Goal: Check status: Check status

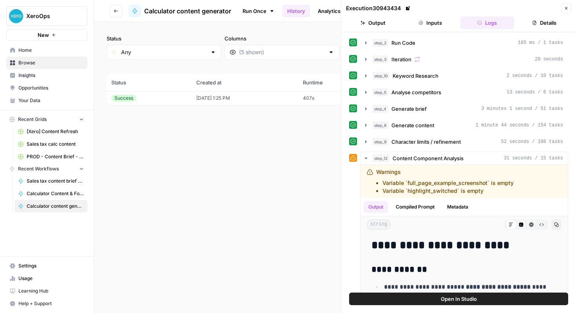
scroll to position [13, 0]
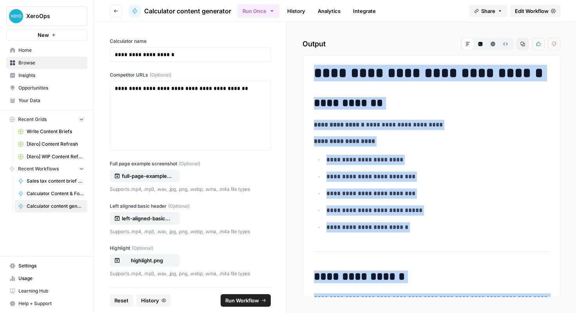
scroll to position [1335, 0]
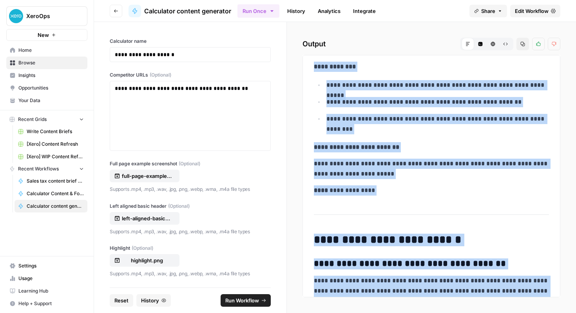
click at [307, 15] on link "History" at bounding box center [296, 11] width 27 height 13
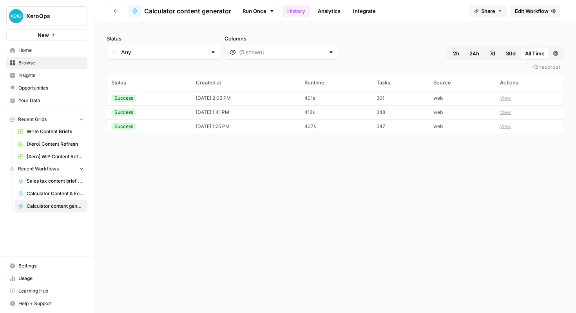
click at [270, 95] on td "10/09/25 at 2:05 PM" at bounding box center [245, 98] width 109 height 14
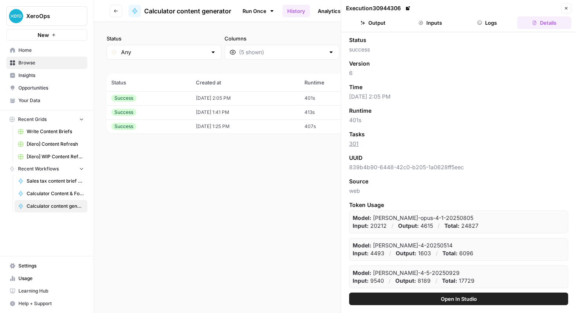
click at [484, 21] on button "Logs" at bounding box center [488, 22] width 54 height 13
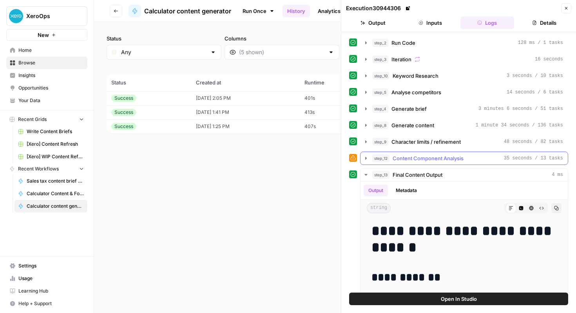
click at [403, 158] on span "Content Component Analysis" at bounding box center [428, 158] width 71 height 8
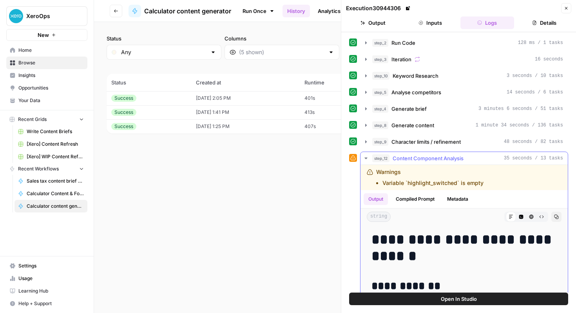
click at [403, 158] on span "Content Component Analysis" at bounding box center [428, 158] width 71 height 8
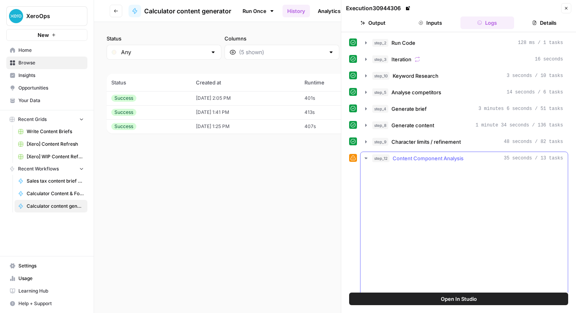
click at [403, 158] on span "Content Component Analysis" at bounding box center [428, 158] width 71 height 8
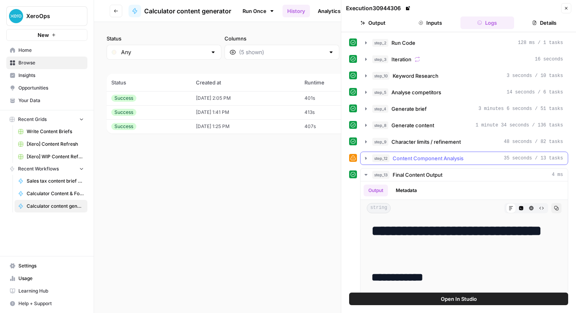
click at [403, 158] on span "Content Component Analysis" at bounding box center [428, 158] width 71 height 8
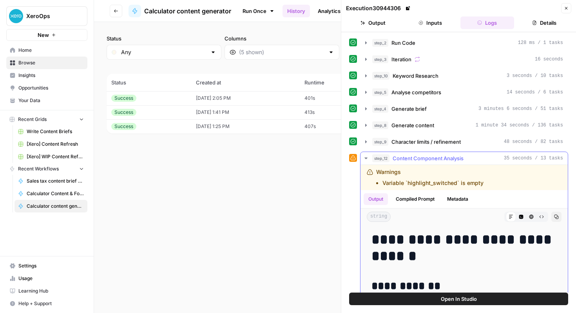
click at [403, 158] on span "Content Component Analysis" at bounding box center [428, 158] width 71 height 8
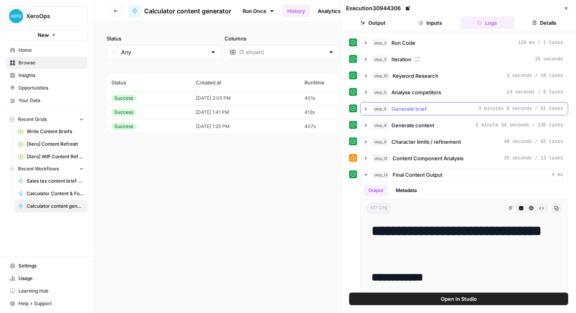
click at [406, 110] on span "Generate brief" at bounding box center [409, 109] width 35 height 8
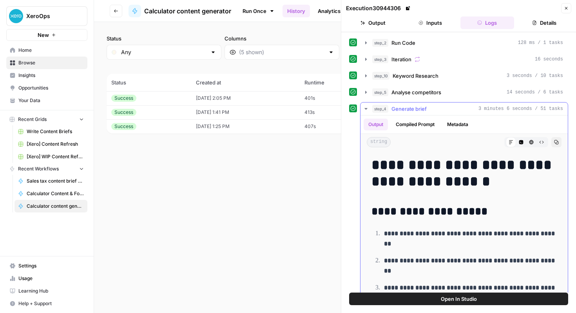
click at [406, 110] on span "Generate brief" at bounding box center [409, 109] width 35 height 8
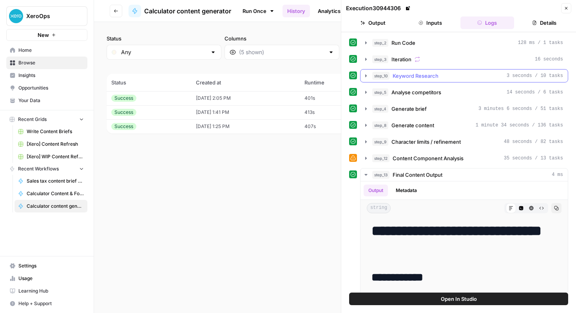
click at [409, 76] on span "Keyword Research" at bounding box center [416, 76] width 46 height 8
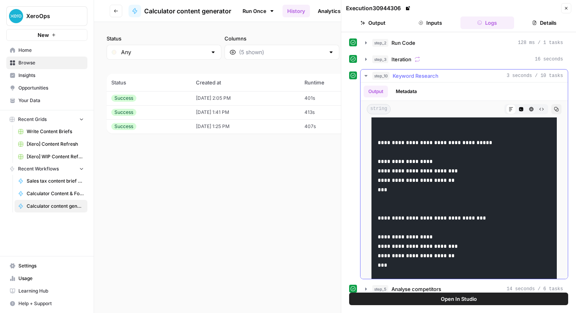
scroll to position [115, 0]
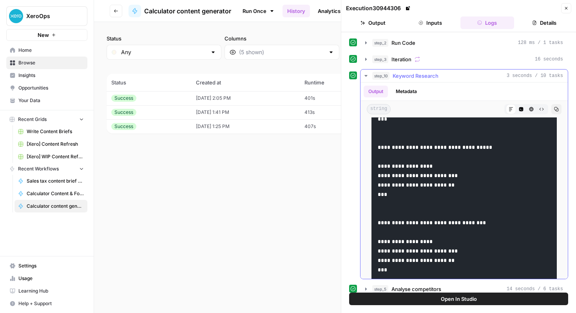
scroll to position [107, 0]
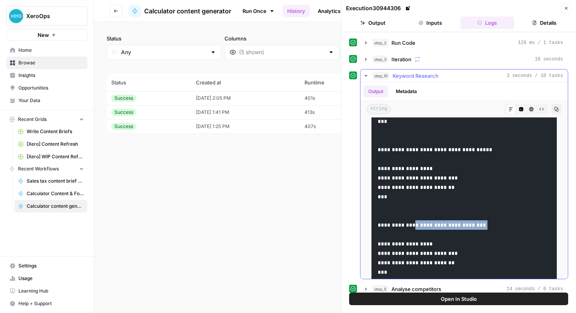
drag, startPoint x: 421, startPoint y: 224, endPoint x: 504, endPoint y: 231, distance: 83.4
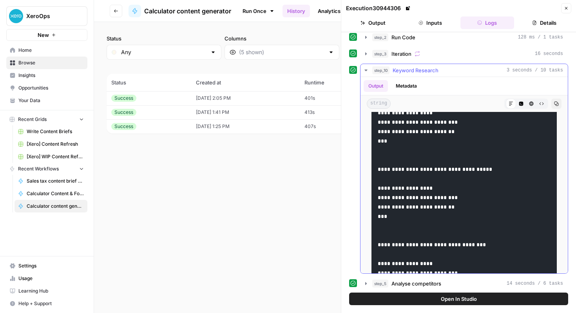
scroll to position [0, 0]
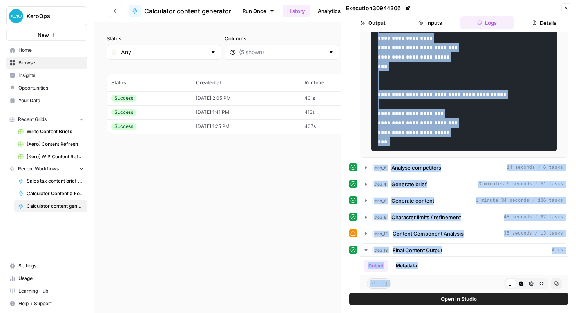
scroll to position [286, 0]
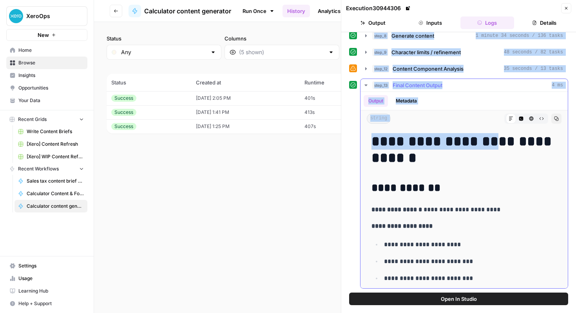
drag, startPoint x: 378, startPoint y: 175, endPoint x: 493, endPoint y: 141, distance: 119.5
click at [493, 141] on div "**********" at bounding box center [458, 19] width 219 height 538
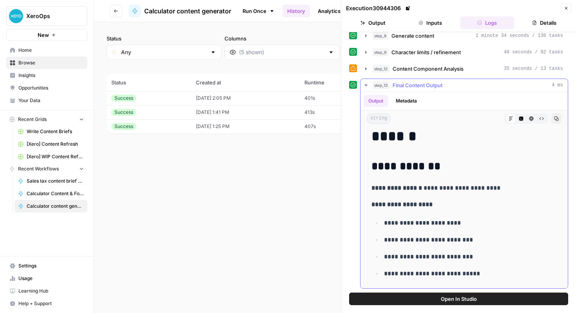
click at [492, 142] on h1 "**********" at bounding box center [464, 127] width 185 height 33
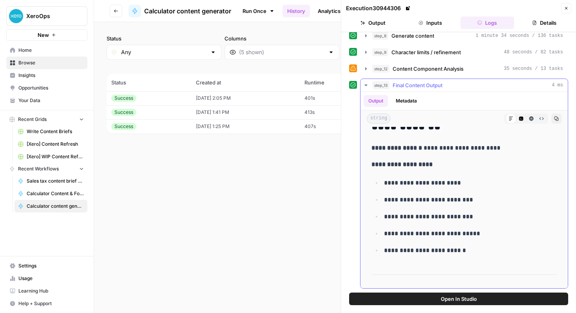
scroll to position [61, 0]
click at [387, 185] on p "**********" at bounding box center [470, 183] width 173 height 10
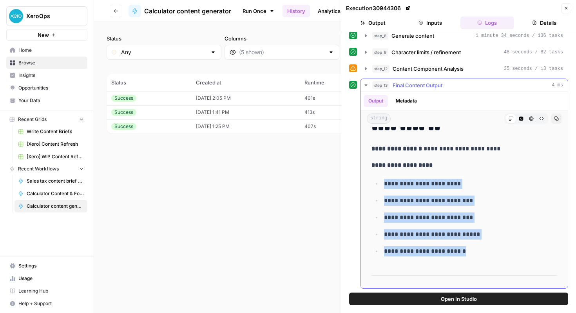
drag, startPoint x: 385, startPoint y: 184, endPoint x: 492, endPoint y: 251, distance: 126.2
click at [492, 251] on ul "**********" at bounding box center [464, 217] width 185 height 78
copy ul "**********"
click at [417, 89] on button "step_13 Final Content Output 4 ms" at bounding box center [464, 85] width 207 height 13
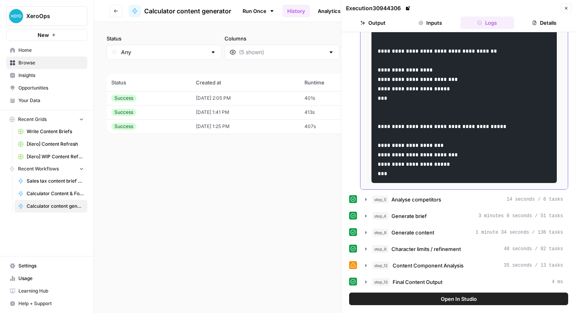
scroll to position [89, 0]
click at [425, 284] on span "Final Content Output" at bounding box center [418, 282] width 50 height 8
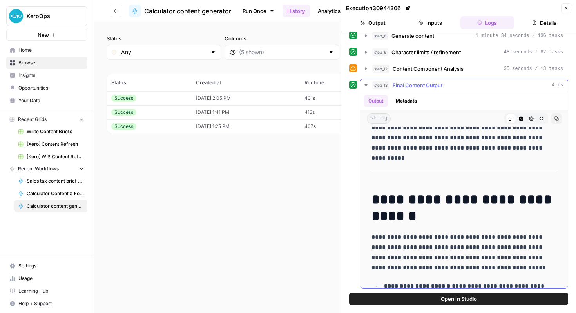
scroll to position [265, 0]
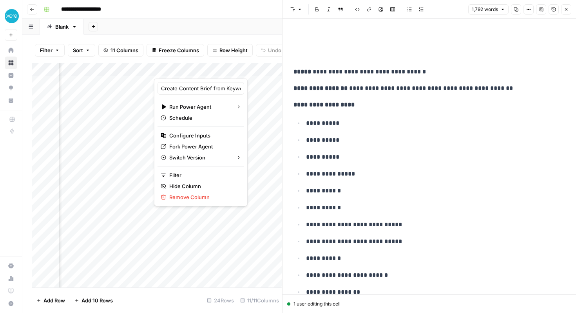
scroll to position [0, 36]
